Goal: Navigation & Orientation: Go to known website

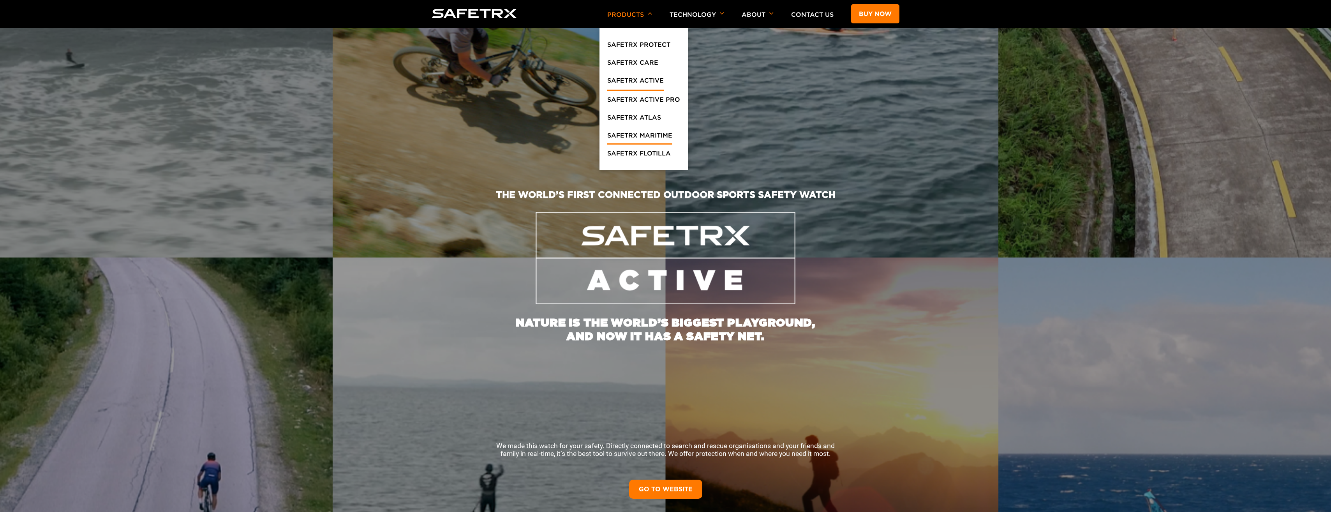
click at [656, 134] on link "SafeTrx Maritime" at bounding box center [639, 138] width 65 height 14
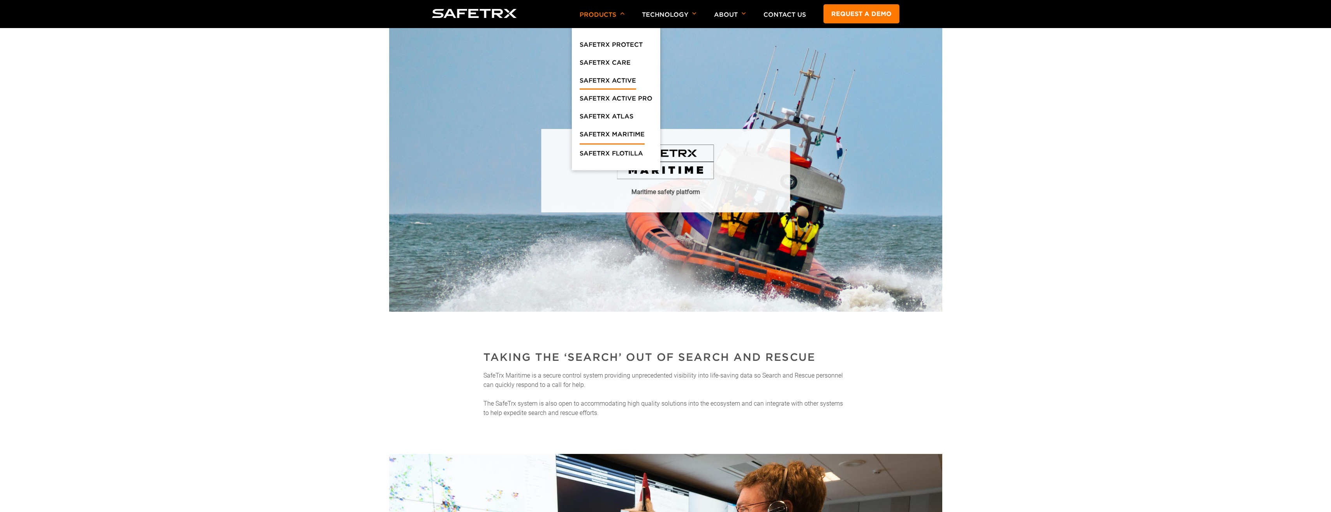
click at [626, 78] on link "SafeTrx Active" at bounding box center [608, 83] width 56 height 14
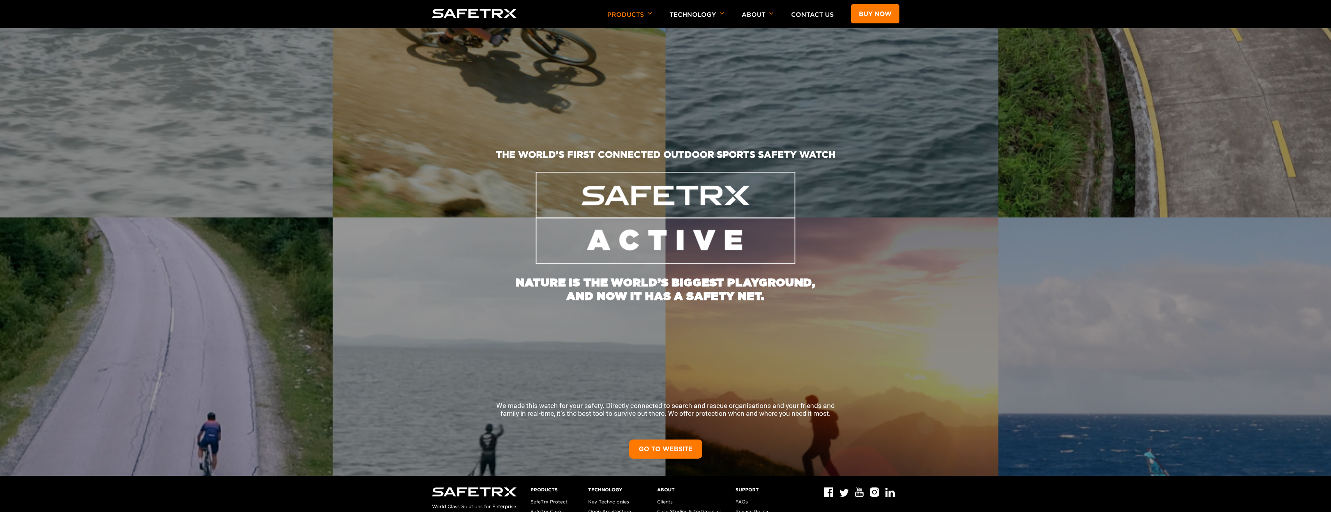
scroll to position [160, 0]
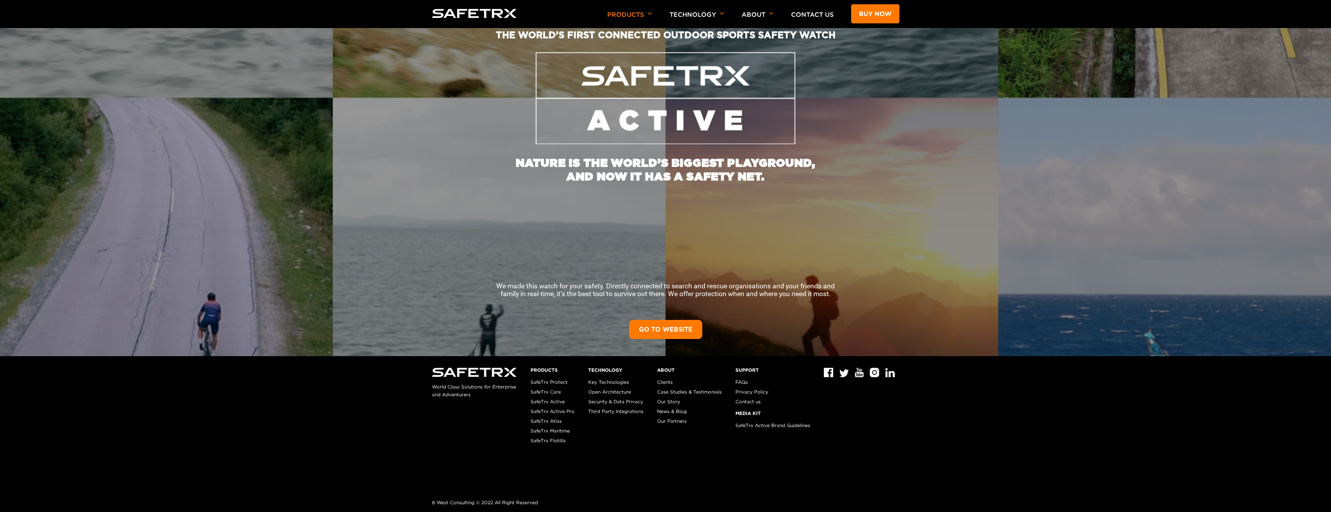
click at [685, 327] on link "GO TO WEBSITE" at bounding box center [665, 329] width 73 height 19
